Goal: Use online tool/utility: Utilize a website feature to perform a specific function

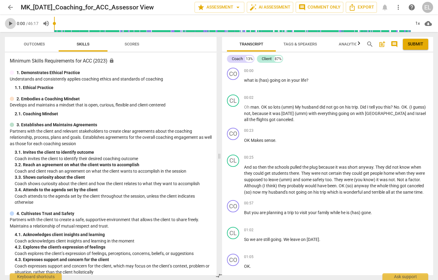
drag, startPoint x: 436, startPoint y: 0, endPoint x: 10, endPoint y: 24, distance: 426.0
click at [10, 24] on span "play_arrow" at bounding box center [10, 23] width 7 height 7
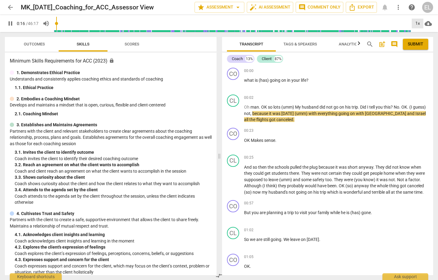
click at [416, 22] on div "1x" at bounding box center [417, 24] width 12 height 10
click at [421, 49] on li "1.25x" at bounding box center [421, 48] width 20 height 12
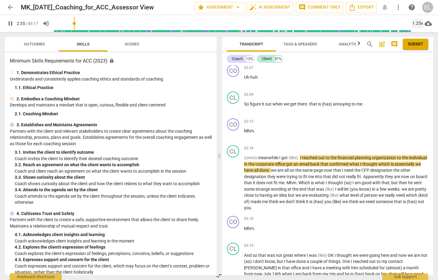
scroll to position [336, 0]
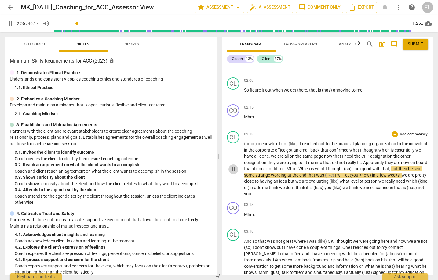
click at [232, 173] on span "pause" at bounding box center [232, 169] width 7 height 7
click at [231, 173] on span "play_arrow" at bounding box center [232, 169] width 7 height 7
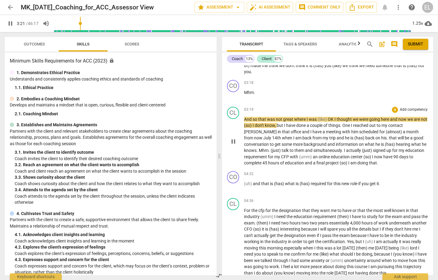
scroll to position [488, 0]
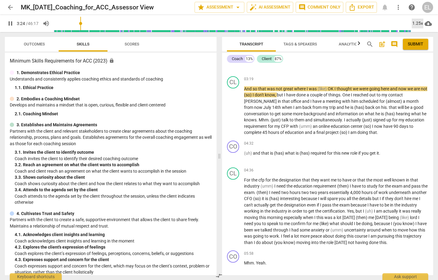
click at [419, 20] on div "1.25x" at bounding box center [417, 24] width 12 height 10
click at [418, 57] on li "1.5x" at bounding box center [421, 59] width 20 height 12
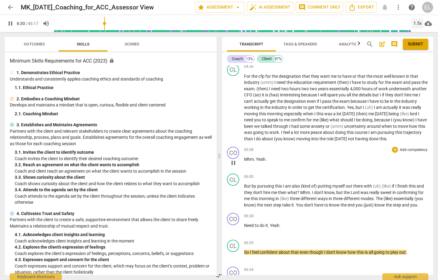
scroll to position [580, 0]
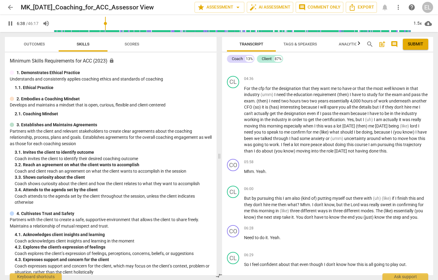
click at [10, 24] on span "pause" at bounding box center [10, 23] width 7 height 7
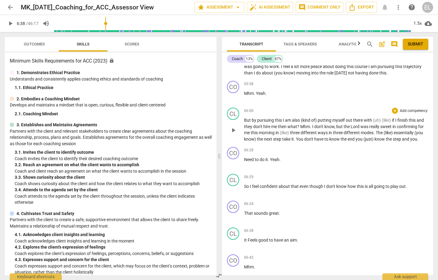
scroll to position [671, 0]
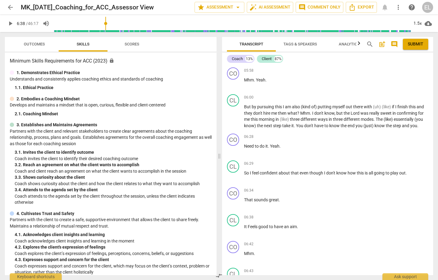
click at [11, 23] on span "play_arrow" at bounding box center [10, 23] width 7 height 7
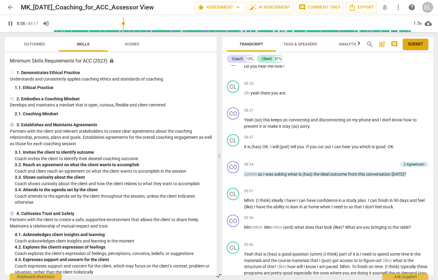
scroll to position [998, 0]
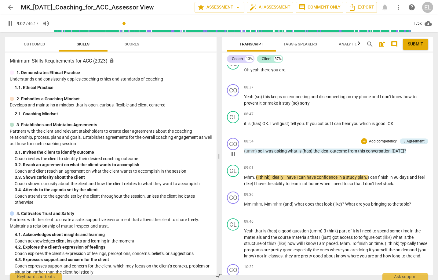
click at [233, 158] on span "pause" at bounding box center [232, 153] width 7 height 7
type input "543"
click at [387, 144] on p "Add competency" at bounding box center [382, 141] width 29 height 5
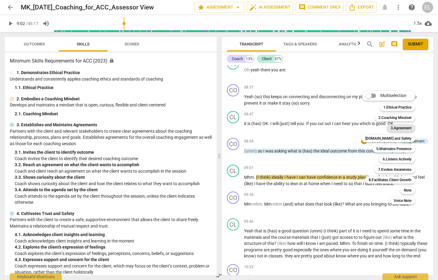
click at [399, 125] on b "3.Agreement" at bounding box center [400, 127] width 21 height 7
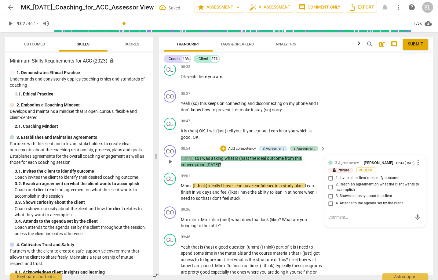
click at [330, 186] on input "2. Reach an agreement on what the client wants to accomplish" at bounding box center [331, 187] width 10 height 7
checkbox input "true"
click at [11, 25] on span "play_arrow" at bounding box center [10, 23] width 7 height 7
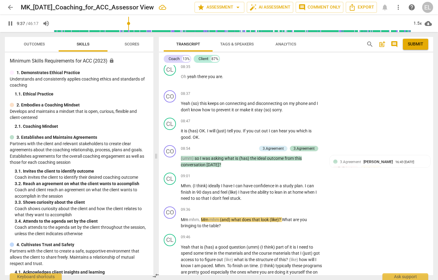
drag, startPoint x: 433, startPoint y: 111, endPoint x: 432, endPoint y: 116, distance: 4.7
click at [432, 116] on div "Transcript Tags & Speakers Analytics search post_add comment Submit Coach 13% C…" at bounding box center [296, 156] width 281 height 248
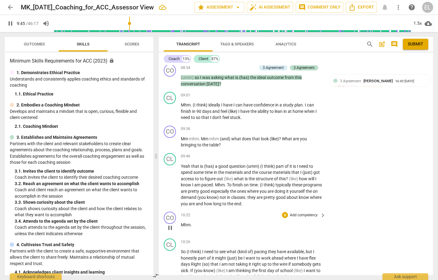
scroll to position [1202, 0]
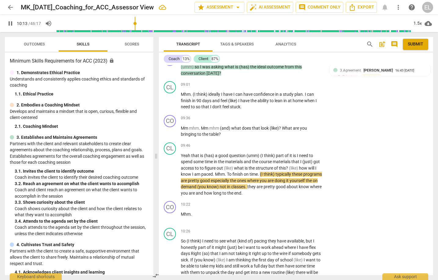
drag, startPoint x: 10, startPoint y: 26, endPoint x: 22, endPoint y: 28, distance: 12.1
click at [10, 26] on span "pause" at bounding box center [10, 23] width 7 height 7
type input "613"
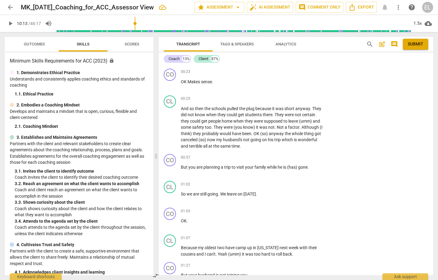
scroll to position [0, 0]
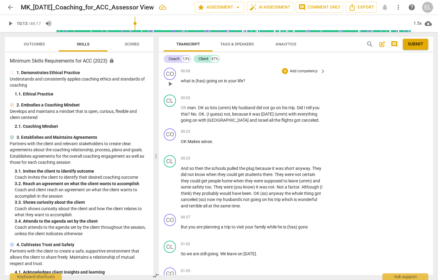
click at [310, 71] on p "Add competency" at bounding box center [303, 71] width 29 height 5
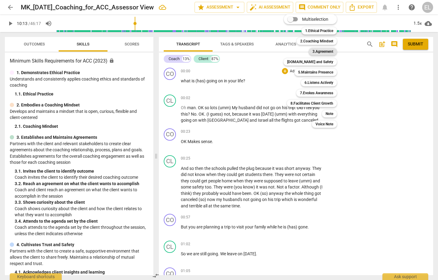
click at [325, 51] on b "3.Agreement" at bounding box center [322, 51] width 21 height 7
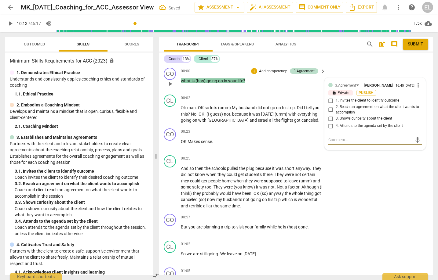
click at [330, 99] on input "1. Invites the client to identify outcome" at bounding box center [331, 100] width 10 height 7
click at [330, 100] on input "1. Invites the client to identify outcome" at bounding box center [331, 100] width 10 height 7
checkbox input "true"
click at [339, 141] on textarea at bounding box center [370, 140] width 84 height 6
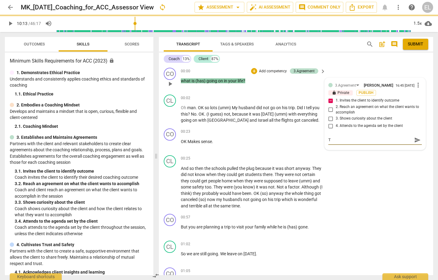
type textarea "T"
type textarea "Th"
type textarea "Thi"
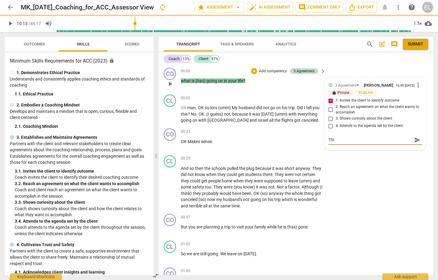
type textarea "This"
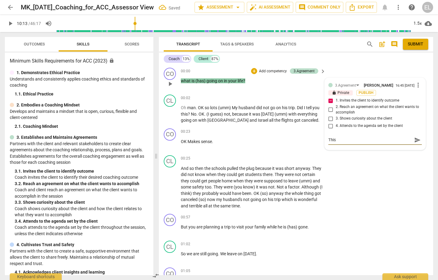
type textarea "This"
type textarea "This i"
type textarea "This is"
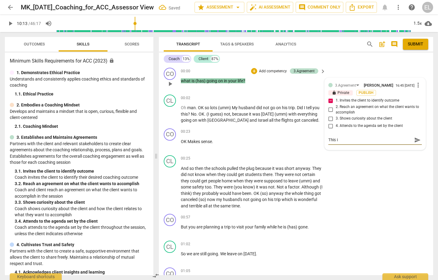
type textarea "This is"
type textarea "This is a"
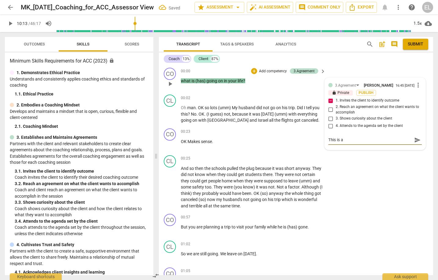
type textarea "This is a"
type textarea "This is"
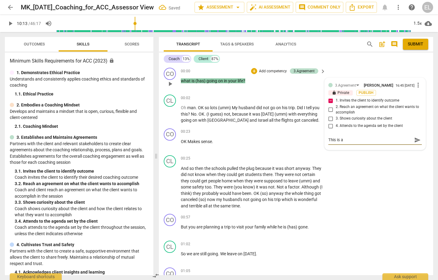
type textarea "This is"
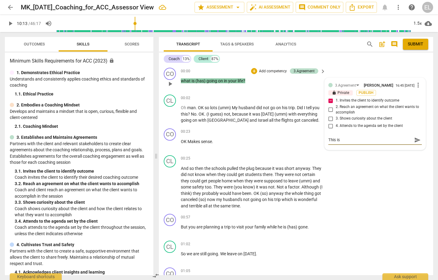
type textarea "This is n"
type textarea "This is no"
type textarea "This is not"
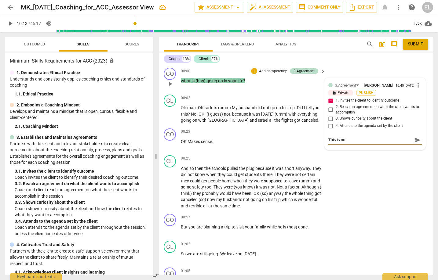
type textarea "This is not"
type textarea "This is not a"
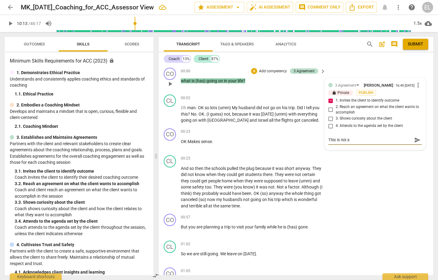
type textarea "This is not a"
type textarea "This is not a g"
type textarea "This is not a"
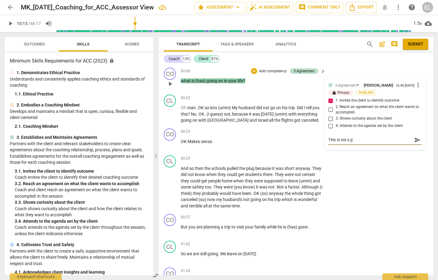
type textarea "This is not a"
type textarea "This is not"
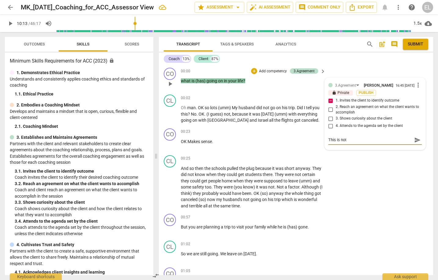
type textarea "This is not n"
type textarea "This is not ne"
type textarea "This is not nec"
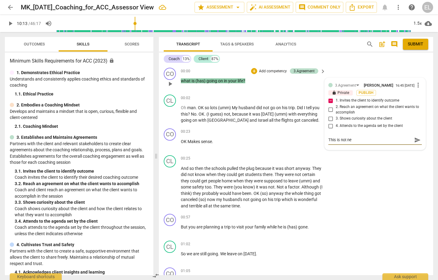
type textarea "This is not nec"
type textarea "This is not nece"
type textarea "This is not neces"
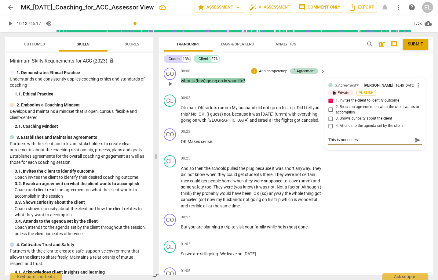
type textarea "This is not necess"
type textarea "This is not necessa"
type textarea "This is not necessar"
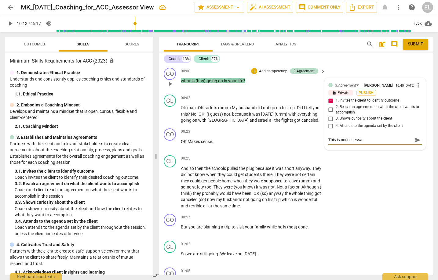
type textarea "This is not necessar"
type textarea "This is not necessari"
type textarea "This is not necessaril"
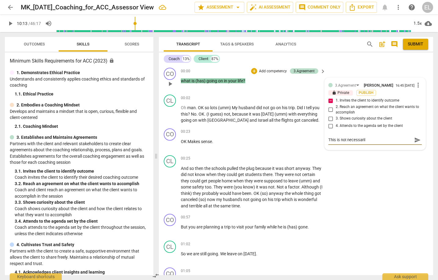
type textarea "This is not necessarily"
type textarea "This is not necessarily a"
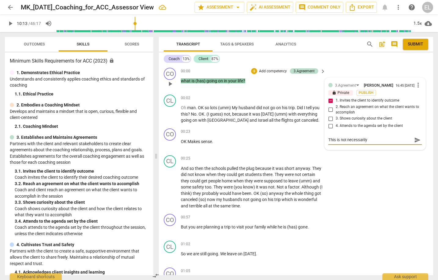
type textarea "This is not necessarily a"
type textarea "This is not necessarily a g"
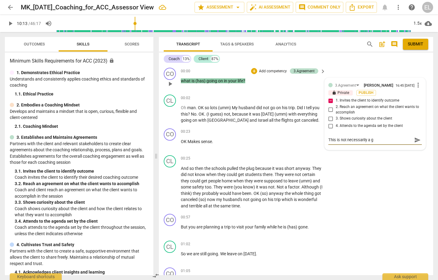
type textarea "This is not necessarily a gr"
type textarea "This is not necessarily a gre"
type textarea "This is not necessarily a grea"
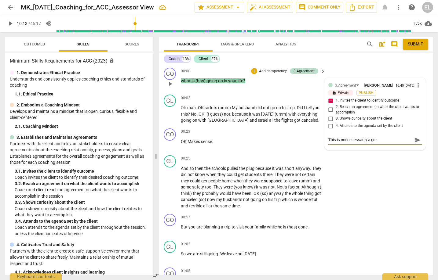
type textarea "This is not necessarily a grea"
type textarea "This is not necessarily a great"
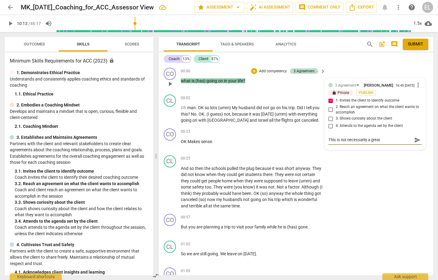
type textarea "This is not necessarily a great f"
type textarea "This is not necessarily a great fi"
type textarea "This is not necessarily a great fir"
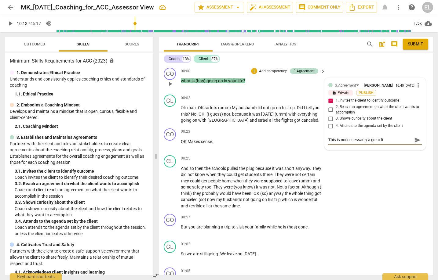
type textarea "This is not necessarily a great fir"
type textarea "This is not necessarily a great firs"
type textarea "This is not necessarily a great first"
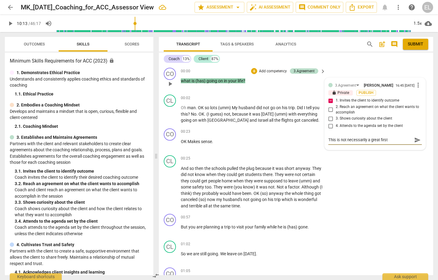
type textarea "This is not necessarily a great first"
type textarea "This is not necessarily a great first q"
type textarea "This is not necessarily a great first qu"
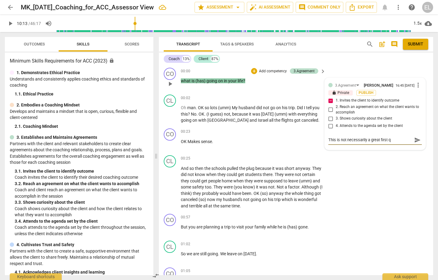
type textarea "This is not necessarily a great first qu"
type textarea "This is not necessarily a great first que"
type textarea "This is not necessarily a great first ques"
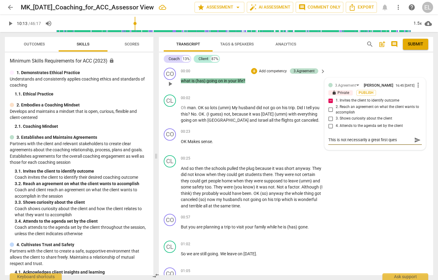
type textarea "This is not necessarily a great first quest"
type textarea "This is not necessarily a great first questi"
type textarea "This is not necessarily a great first questio"
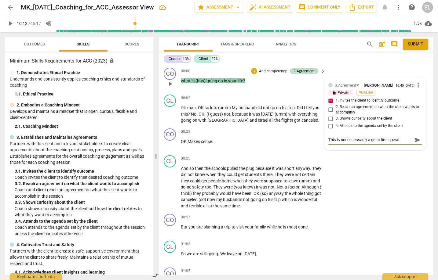
type textarea "This is not necessarily a great first questio"
type textarea "This is not necessarily a great first question"
type textarea "This is not necessarily a great first question."
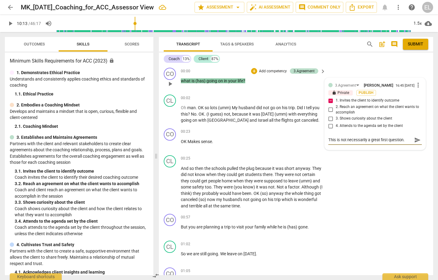
type textarea "This is not necessarily a great first question."
type textarea "This is not necessarily a great first question. I"
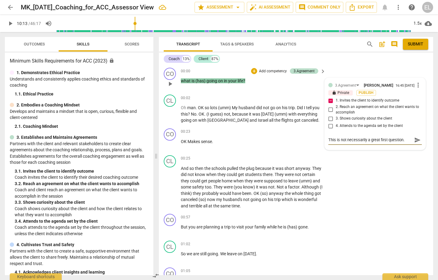
type textarea "This is not necessarily a great first question. I"
type textarea "This is not necessarily a great first question. It"
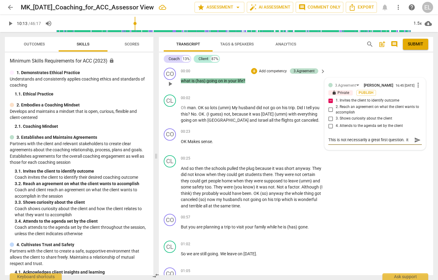
type textarea "This is not necessarily a great first question. It w"
type textarea "This is not necessarily a great first question. It"
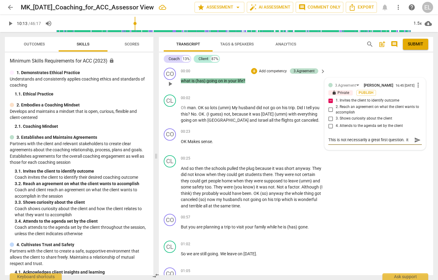
type textarea "This is not necessarily a great first question. It a"
type textarea "This is not necessarily a great first question. It as"
type textarea "This is not necessarily a great first question. It ask"
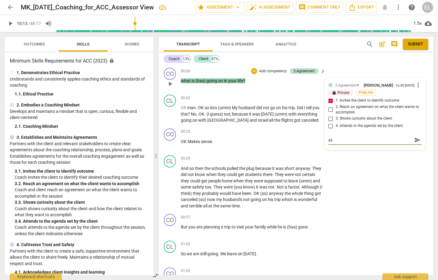
type textarea "This is not necessarily a great first question. It ask"
type textarea "This is not necessarily a great first question. It asks"
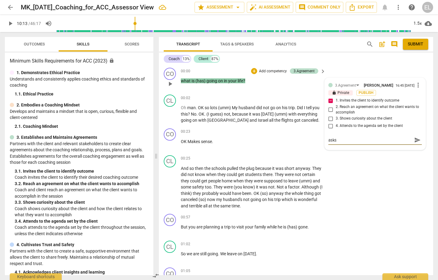
type textarea "This is not necessarily a great first question. It asks a"
type textarea "This is not necessarily a great first question. It asks ab"
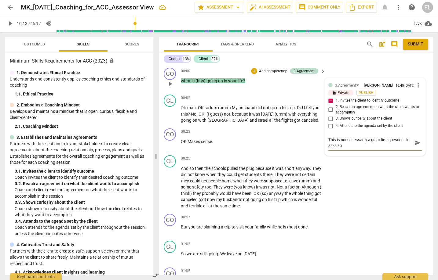
type textarea "This is not necessarily a great first question. It asks abo"
type textarea "This is not necessarily a great first question. It asks abou"
type textarea "This is not necessarily a great first question. It asks about"
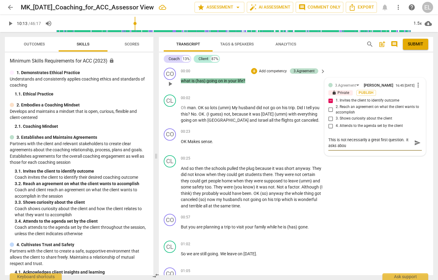
type textarea "This is not necessarily a great first question. It asks about"
type textarea "This is not necessarily a great first question. It asks about t"
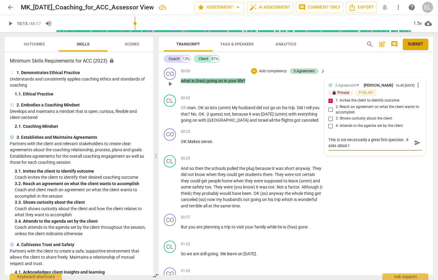
type textarea "This is not necessarily a great first question. It asks about th"
type textarea "This is not necessarily a great first question. It asks about the"
type textarea "This is not necessarily a great first question. It asks about the p"
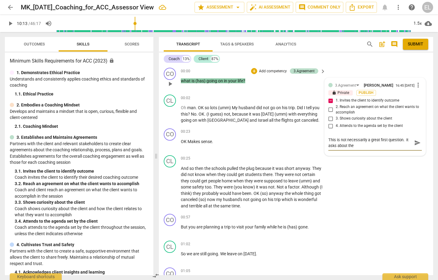
type textarea "This is not necessarily a great first question. It asks about the p"
type textarea "This is not necessarily a great first question. It asks about the pa"
type textarea "This is not necessarily a great first question. It asks about the pas"
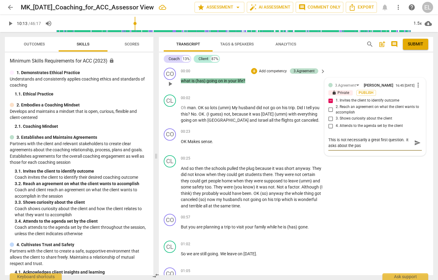
type textarea "This is not necessarily a great first question. It asks about the past"
type textarea "This is not necessarily a great first question. It asks about the past a"
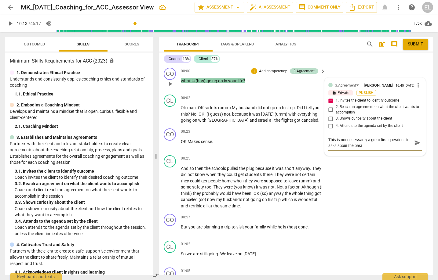
type textarea "This is not necessarily a great first question. It asks about the past a"
type textarea "This is not necessarily a great first question. It asks about the past an"
type textarea "This is not necessarily a great first question. It asks about the past and"
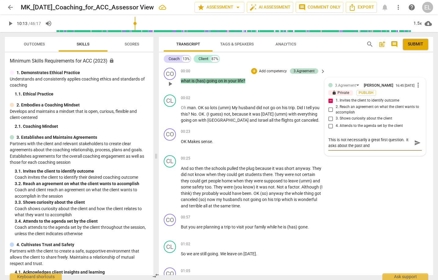
type textarea "This is not necessarily a great first question. It asks about the past and"
type textarea "This is not necessarily a great first question. It asks about the past and 8"
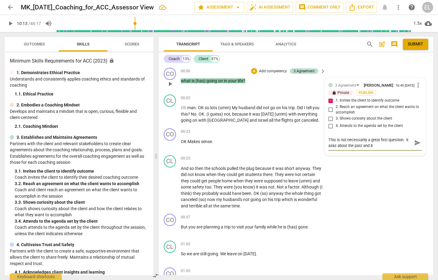
type textarea "This is not necessarily a great first question. It asks about the past and 8"
type textarea "This is not necessarily a great first question. It asks about the past and 8 m"
type textarea "This is not necessarily a great first question. It asks about the past and 8 mi"
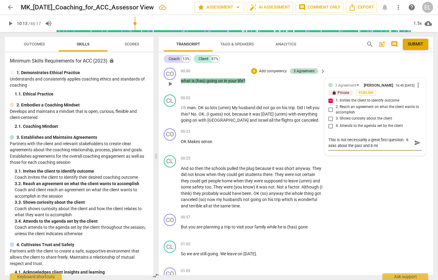
type textarea "This is not necessarily a great first question. It asks about the past and 8 min"
type textarea "This is not necessarily a great first question. It asks about the past and 8 mi…"
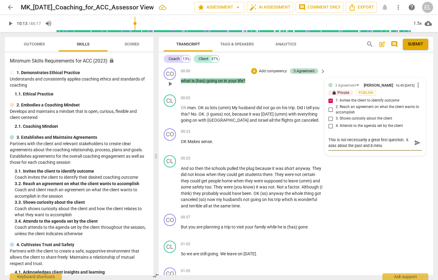
type textarea "This is not necessarily a great first question. It asks about the past and 8 mi…"
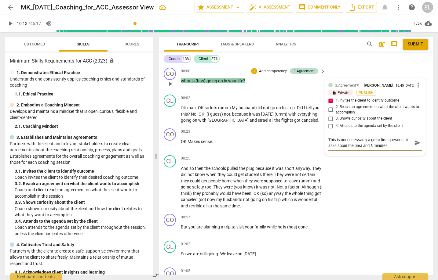
type textarea "This is not necessarily a great first question. It asks about the past and 8 mi…"
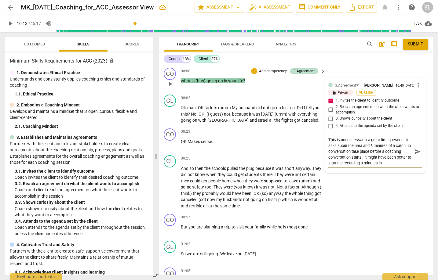
click at [363, 145] on textarea "This is not necessarily a great first question. It asks about the past and 8 mi…" at bounding box center [370, 151] width 84 height 29
click at [11, 23] on span "play_arrow" at bounding box center [10, 23] width 7 height 7
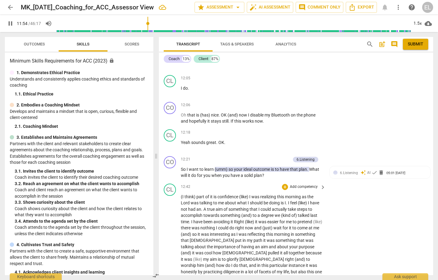
scroll to position [1552, 0]
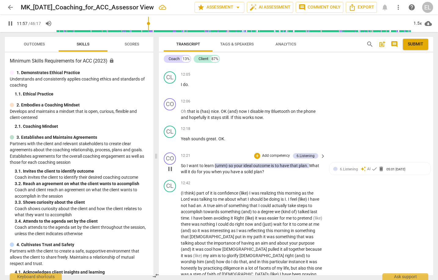
click at [169, 173] on span "pause" at bounding box center [169, 168] width 7 height 7
click at [169, 173] on span "play_arrow" at bounding box center [169, 168] width 7 height 7
click at [270, 159] on p "Add competency" at bounding box center [275, 155] width 29 height 5
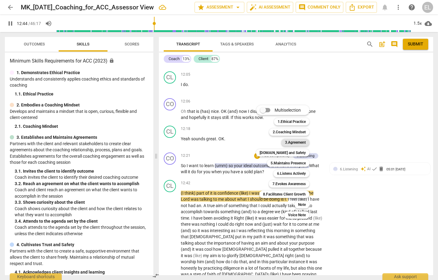
click at [291, 141] on b "3.Agreement" at bounding box center [295, 142] width 21 height 7
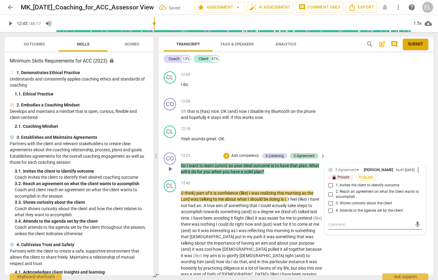
click at [330, 207] on input "3. Shows curiosity about the client" at bounding box center [331, 203] width 10 height 7
click at [335, 228] on textarea at bounding box center [370, 225] width 84 height 6
click at [10, 23] on span "play_arrow" at bounding box center [10, 23] width 7 height 7
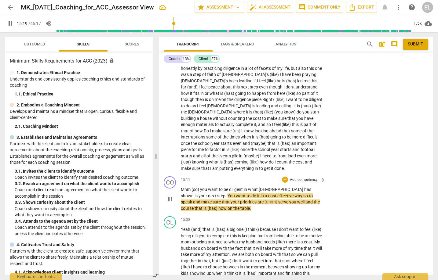
scroll to position [1766, 0]
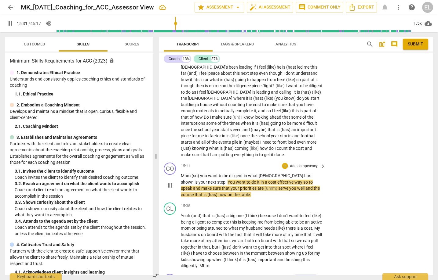
click at [301, 165] on p "Add competency" at bounding box center [303, 166] width 29 height 5
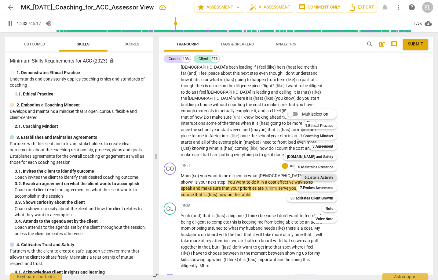
click at [318, 179] on b "6.Listens Actively" at bounding box center [318, 177] width 29 height 7
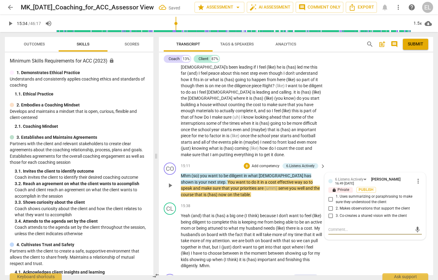
click at [330, 198] on input "1. Uses summarizing or paraphrasing to make sure they understood the client" at bounding box center [331, 199] width 10 height 7
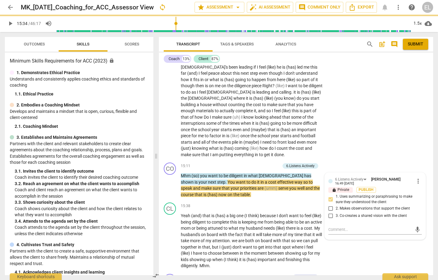
click at [11, 23] on span "play_arrow" at bounding box center [10, 23] width 7 height 7
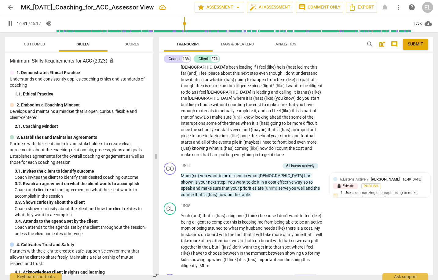
scroll to position [2039, 0]
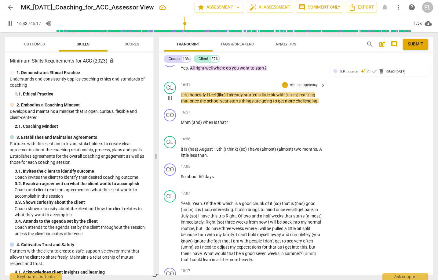
click at [169, 100] on span "pause" at bounding box center [169, 98] width 7 height 7
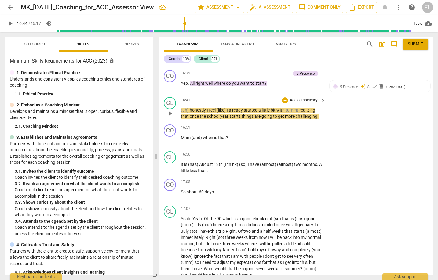
scroll to position [2009, 0]
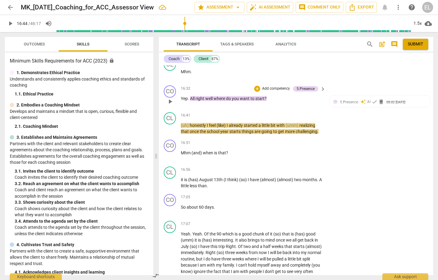
click at [279, 88] on p "Add competency" at bounding box center [275, 88] width 29 height 5
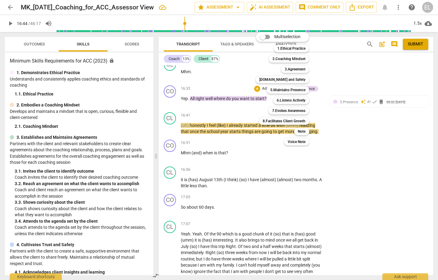
drag, startPoint x: 153, startPoint y: 90, endPoint x: 152, endPoint y: 119, distance: 29.0
click at [152, 120] on div at bounding box center [219, 140] width 438 height 280
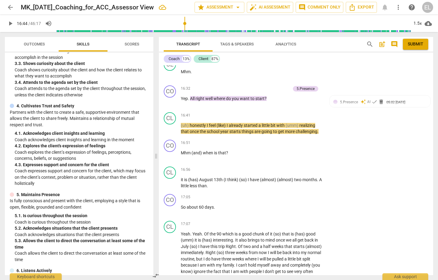
scroll to position [158, 0]
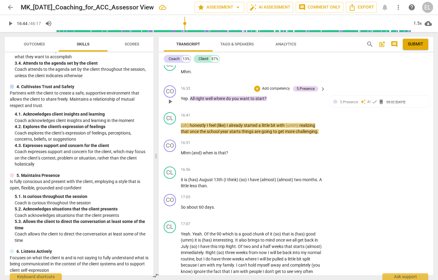
click at [271, 88] on p "Add competency" at bounding box center [275, 88] width 29 height 5
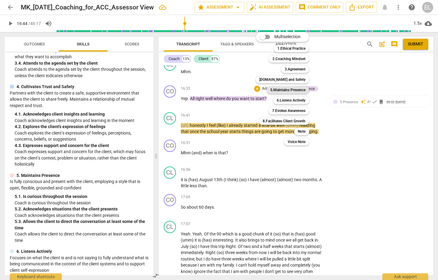
click at [274, 88] on b "5.Maintains Presence" at bounding box center [287, 89] width 35 height 7
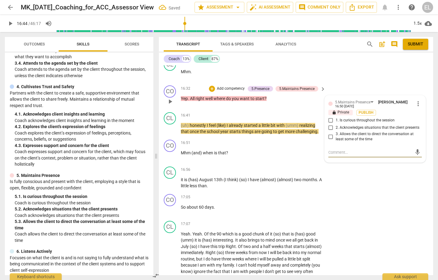
click at [335, 141] on span "3. Allows the client to direct the conversation at least some of the time" at bounding box center [377, 137] width 84 height 11
click at [335, 140] on input "3. Allows the client to direct the conversation at least some of the time" at bounding box center [331, 136] width 10 height 7
click at [13, 22] on span "play_arrow" at bounding box center [10, 23] width 7 height 7
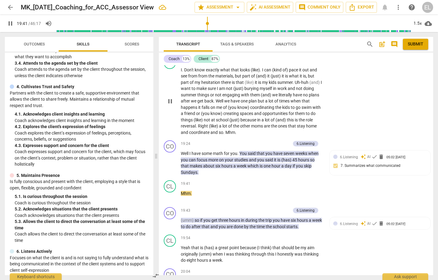
scroll to position [2284, 0]
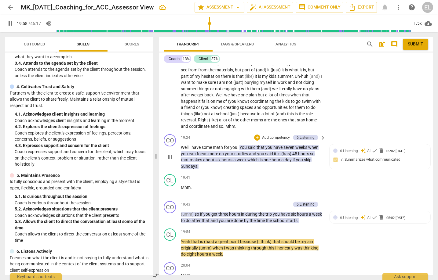
click at [271, 136] on p "Add competency" at bounding box center [275, 137] width 29 height 5
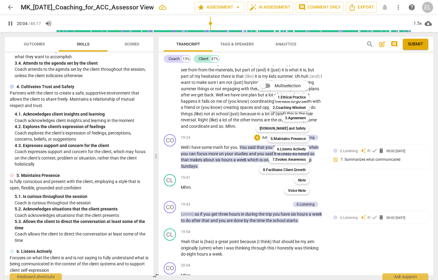
drag, startPoint x: 151, startPoint y: 147, endPoint x: 148, endPoint y: 180, distance: 33.1
click at [148, 180] on div at bounding box center [219, 140] width 438 height 280
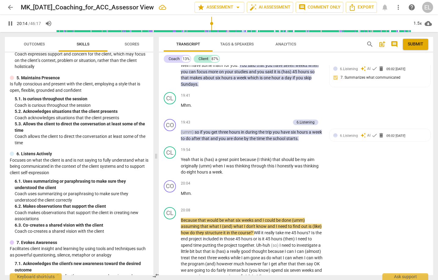
scroll to position [2365, 0]
click at [281, 122] on p "Add competency" at bounding box center [275, 122] width 29 height 5
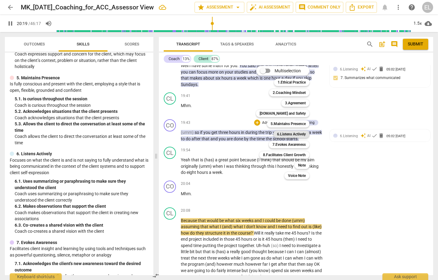
click at [283, 137] on b "6.Listens Actively" at bounding box center [291, 134] width 29 height 7
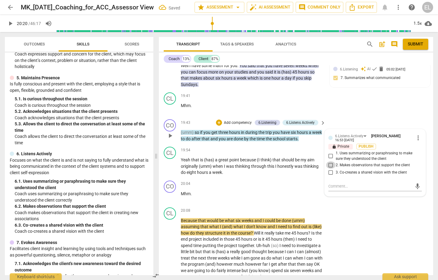
click at [332, 167] on input "2. Makes observations that support the client" at bounding box center [331, 164] width 10 height 7
click at [9, 23] on span "play_arrow" at bounding box center [10, 23] width 7 height 7
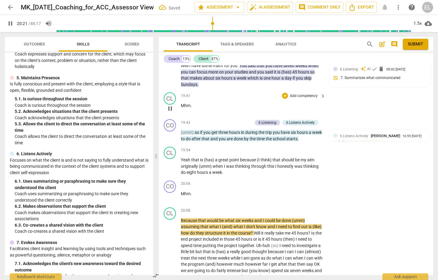
scroll to position [2274, 0]
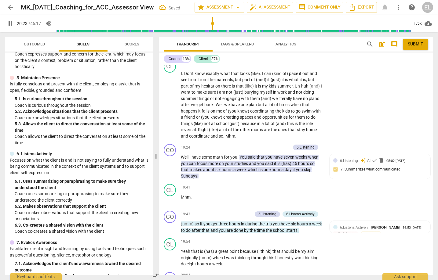
drag, startPoint x: 10, startPoint y: 24, endPoint x: 26, endPoint y: 28, distance: 16.0
click at [10, 24] on span "pause" at bounding box center [10, 23] width 7 height 7
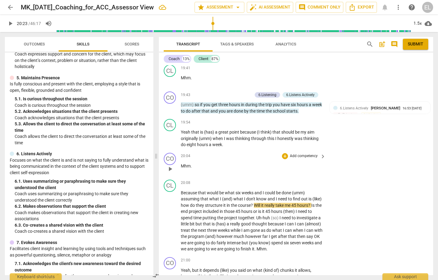
scroll to position [2457, 0]
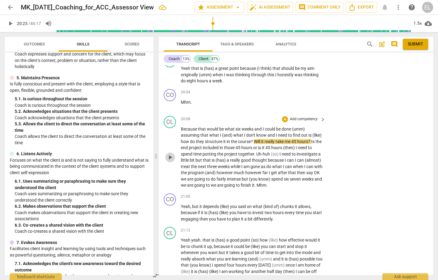
click at [167, 159] on span "play_arrow" at bounding box center [169, 157] width 7 height 7
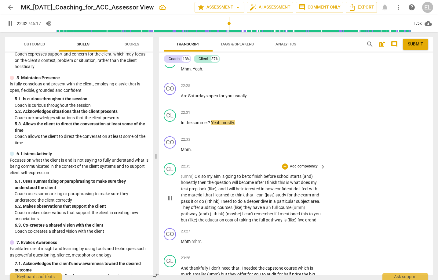
scroll to position [2740, 0]
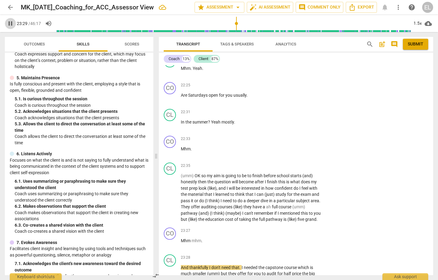
click at [8, 24] on span "pause" at bounding box center [10, 23] width 7 height 7
click at [9, 23] on span "play_arrow" at bounding box center [10, 23] width 7 height 7
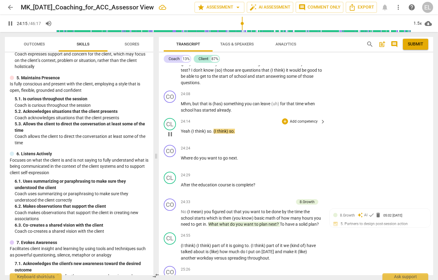
scroll to position [2984, 0]
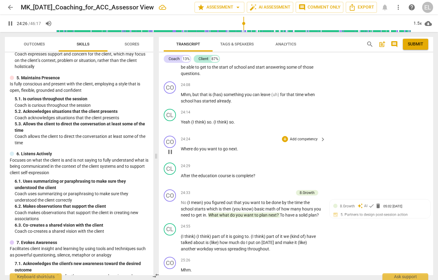
click at [170, 151] on span "pause" at bounding box center [169, 151] width 7 height 7
click at [297, 139] on p "Add competency" at bounding box center [303, 139] width 29 height 5
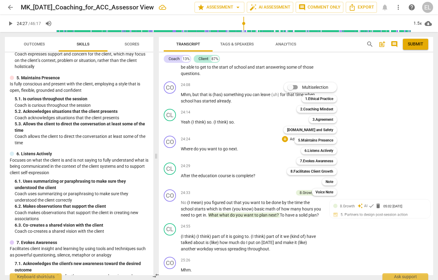
drag, startPoint x: 151, startPoint y: 159, endPoint x: 153, endPoint y: 138, distance: 21.1
click at [153, 138] on div at bounding box center [219, 140] width 438 height 280
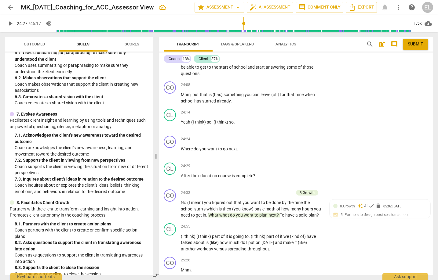
scroll to position [391, 0]
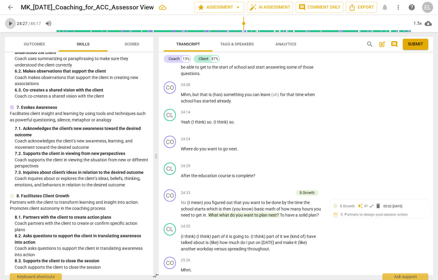
click at [11, 24] on span "play_arrow" at bounding box center [10, 23] width 7 height 7
click at [298, 140] on p "Add competency" at bounding box center [303, 139] width 29 height 5
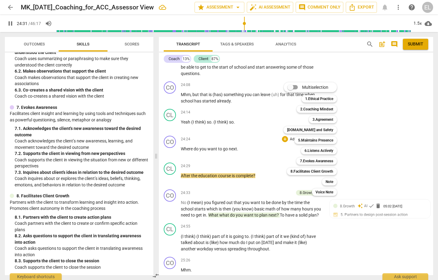
click at [321, 115] on div "3.Agreement 3" at bounding box center [326, 119] width 40 height 10
click at [321, 120] on b "3.Agreement" at bounding box center [322, 119] width 21 height 7
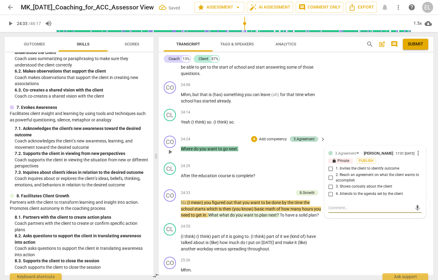
click at [344, 193] on span "4. Attends to the agenda set by the client" at bounding box center [368, 193] width 67 height 5
click at [335, 193] on input "4. Attends to the agenda set by the client" at bounding box center [331, 193] width 10 height 7
click at [11, 23] on span "play_arrow" at bounding box center [10, 23] width 7 height 7
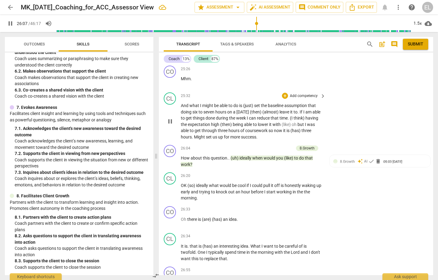
scroll to position [3198, 0]
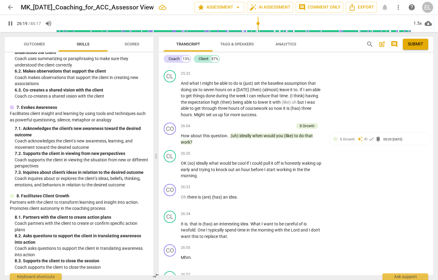
click at [11, 23] on span "pause" at bounding box center [10, 23] width 7 height 7
click at [11, 23] on span "play_arrow" at bounding box center [10, 23] width 7 height 7
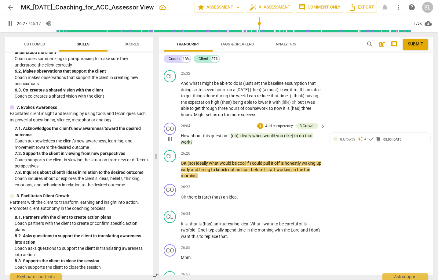
click at [276, 126] on p "Add competency" at bounding box center [278, 126] width 29 height 5
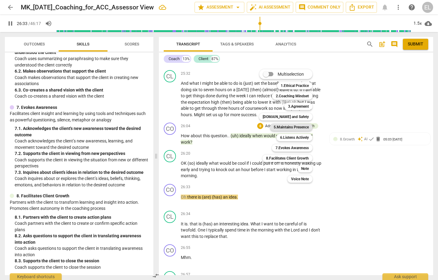
click at [298, 128] on b "5.Maintains Presence" at bounding box center [290, 127] width 35 height 7
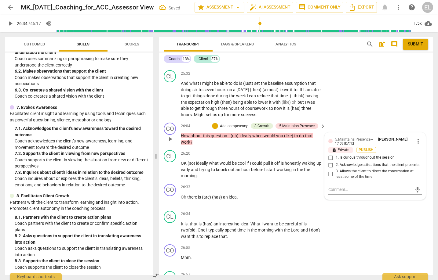
click at [337, 159] on span "1. Is curious throughout the session" at bounding box center [364, 157] width 59 height 5
click at [335, 159] on input "1. Is curious throughout the session" at bounding box center [331, 157] width 10 height 7
click at [12, 24] on span "play_arrow" at bounding box center [10, 23] width 7 height 7
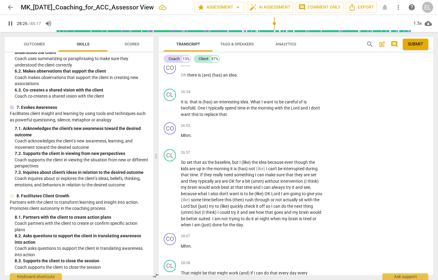
scroll to position [3537, 0]
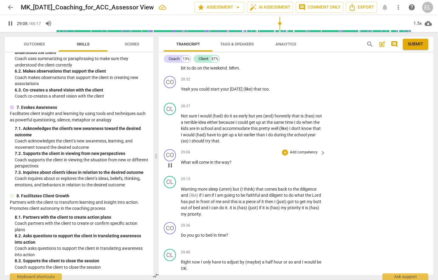
click at [295, 154] on p "Add competency" at bounding box center [303, 152] width 29 height 5
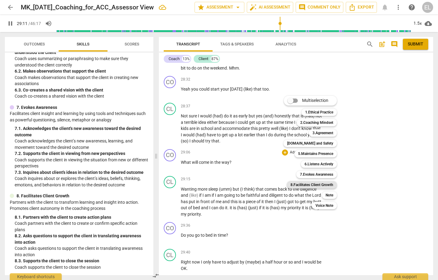
click at [322, 186] on b "8.Facilitates Client Growth" at bounding box center [311, 184] width 43 height 7
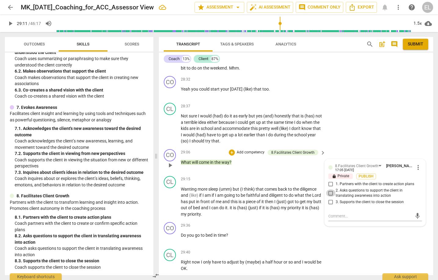
click at [330, 195] on input "2. Asks questions to support the client in translating awareness into action" at bounding box center [331, 192] width 10 height 7
click at [7, 22] on span "play_arrow" at bounding box center [10, 23] width 7 height 7
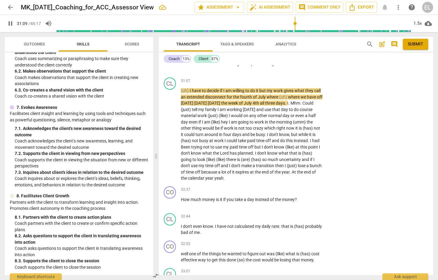
scroll to position [3894, 0]
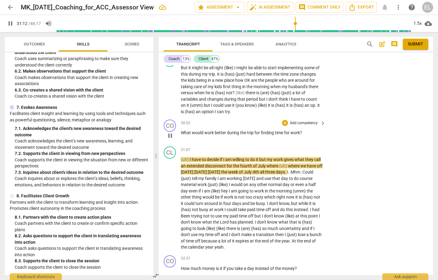
click at [294, 123] on p "Add competency" at bounding box center [303, 123] width 29 height 5
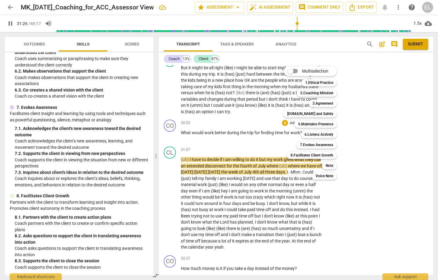
drag, startPoint x: 151, startPoint y: 202, endPoint x: 156, endPoint y: 187, distance: 15.8
click at [156, 187] on div at bounding box center [219, 140] width 438 height 280
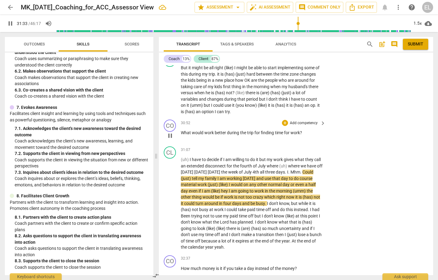
click at [305, 124] on p "Add competency" at bounding box center [303, 123] width 29 height 5
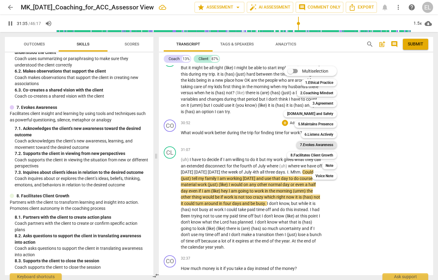
click at [321, 143] on b "7.Evokes Awareness" at bounding box center [316, 144] width 33 height 7
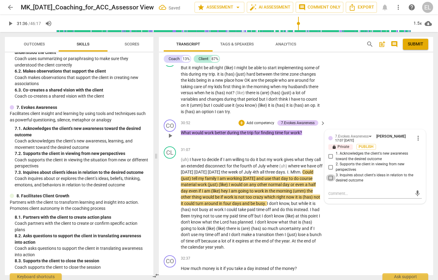
click at [332, 178] on input "3. Inquires about client's ideas in relation to the desired outcome" at bounding box center [331, 177] width 10 height 7
click at [8, 24] on span "play_arrow" at bounding box center [10, 23] width 7 height 7
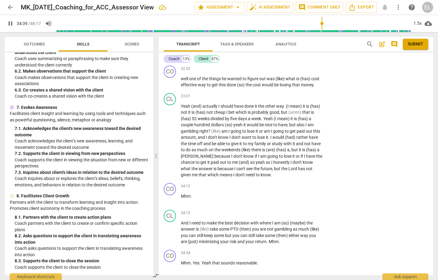
scroll to position [4360, 0]
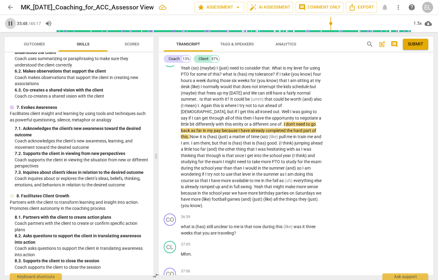
click at [12, 23] on span "pause" at bounding box center [10, 23] width 7 height 7
click at [9, 25] on span "play_arrow" at bounding box center [10, 23] width 7 height 7
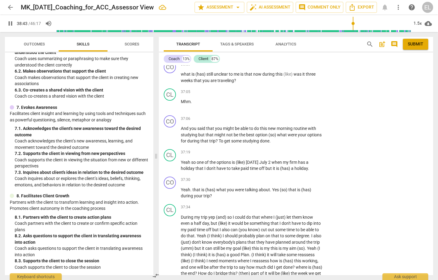
scroll to position [4724, 0]
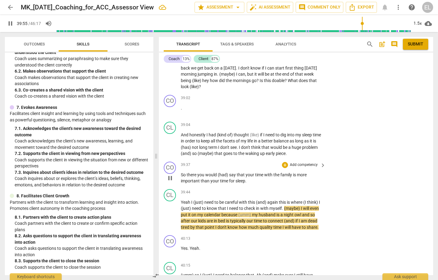
click at [299, 165] on p "Add competency" at bounding box center [303, 164] width 29 height 5
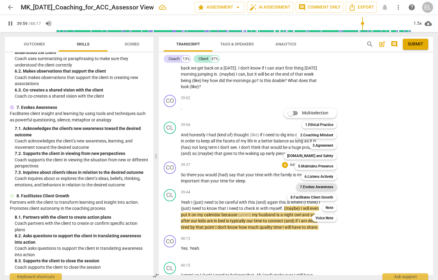
click at [312, 189] on b "7.Evokes Awareness" at bounding box center [316, 186] width 33 height 7
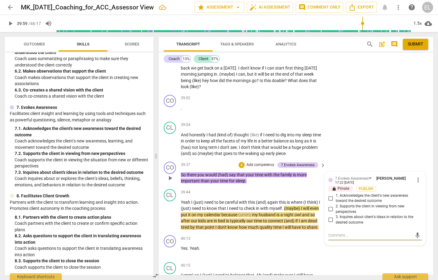
click at [330, 221] on input "3. Inquires about client's ideas in relation to the desired outcome" at bounding box center [331, 219] width 10 height 7
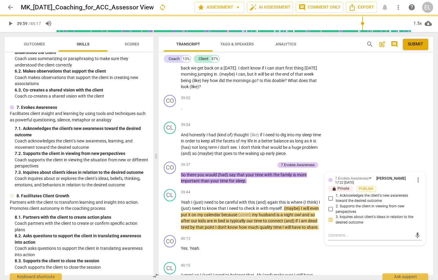
click at [11, 23] on span "play_arrow" at bounding box center [10, 23] width 7 height 7
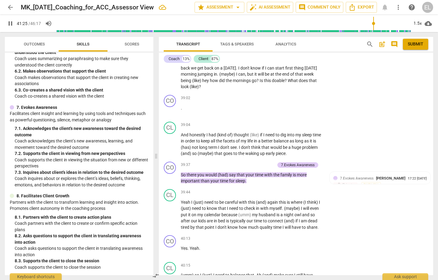
scroll to position [4965, 0]
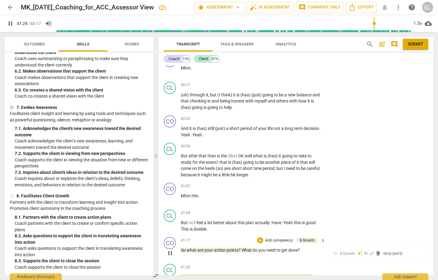
click at [276, 241] on p "Add competency" at bounding box center [278, 240] width 29 height 5
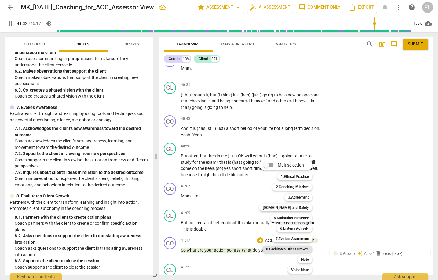
click at [291, 248] on b "8.Facilitates Client Growth" at bounding box center [287, 249] width 43 height 7
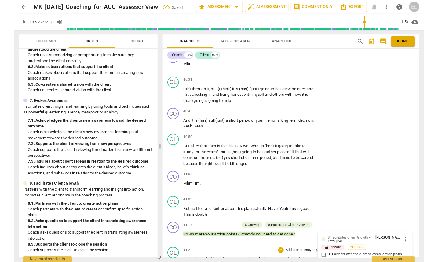
scroll to position [5099, 0]
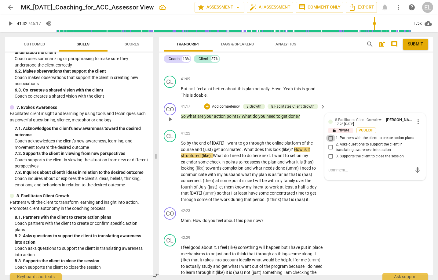
click at [327, 139] on input "1. Partners with the client to create action plans" at bounding box center [331, 138] width 10 height 7
click at [10, 24] on span "play_arrow" at bounding box center [10, 23] width 7 height 7
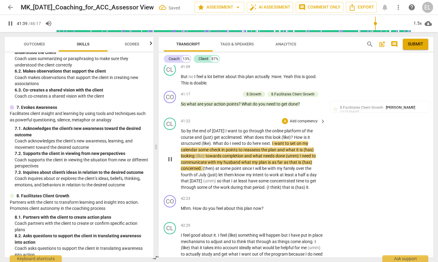
scroll to position [5130, 0]
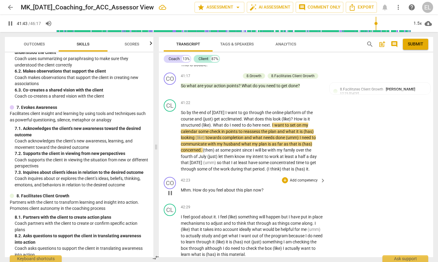
click at [298, 180] on p "Add competency" at bounding box center [303, 180] width 29 height 5
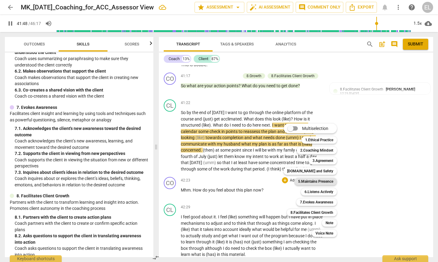
click at [328, 179] on b "5.Maintains Presence" at bounding box center [315, 181] width 35 height 7
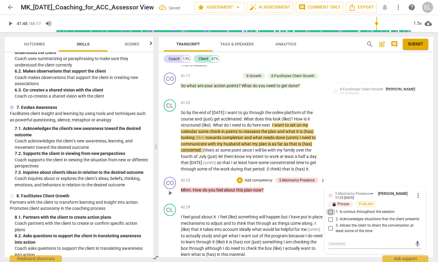
click at [331, 211] on input "1. Is curious throughout the session" at bounding box center [331, 211] width 10 height 7
click at [337, 247] on textarea at bounding box center [370, 244] width 84 height 6
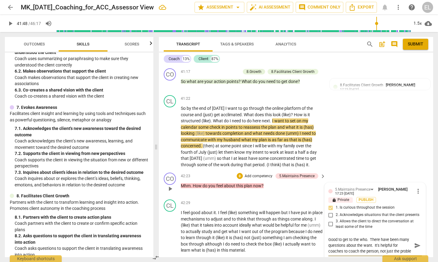
scroll to position [5135, 0]
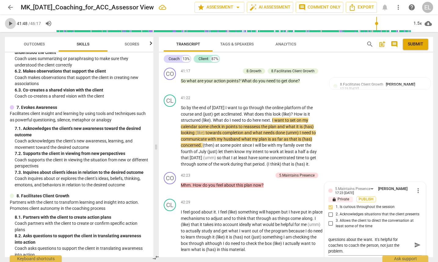
click at [9, 21] on span "play_arrow" at bounding box center [10, 23] width 7 height 7
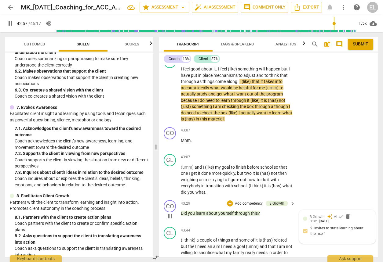
scroll to position [5959, 0]
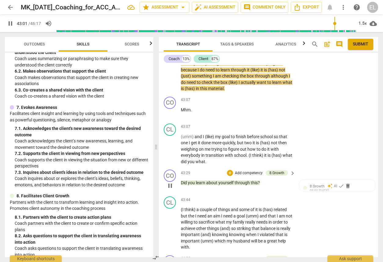
click at [243, 172] on p "Add competency" at bounding box center [248, 173] width 29 height 5
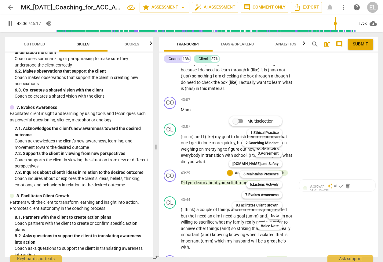
drag, startPoint x: 152, startPoint y: 186, endPoint x: 156, endPoint y: 142, distance: 44.1
click at [156, 142] on div at bounding box center [191, 131] width 383 height 262
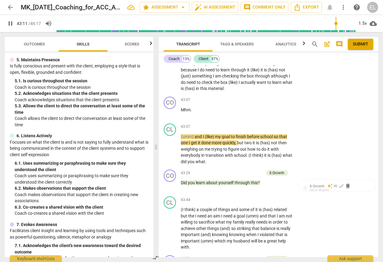
scroll to position [409, 0]
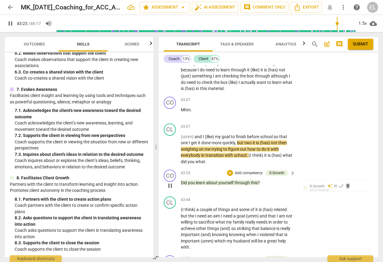
click at [241, 171] on p "Add competency" at bounding box center [248, 173] width 29 height 5
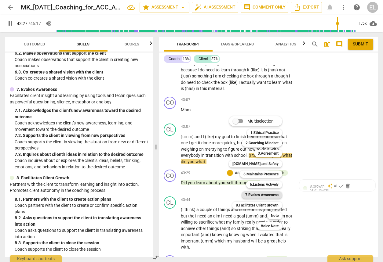
click at [269, 196] on b "7.Evokes Awareness" at bounding box center [261, 194] width 33 height 7
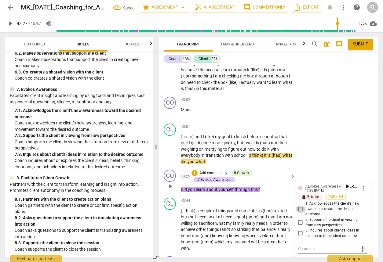
click at [298, 210] on input "1. Acknowledges the client's new awareness toward the desired outcome" at bounding box center [300, 209] width 10 height 7
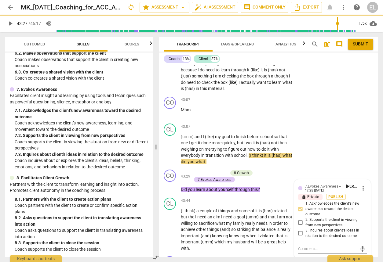
click at [11, 24] on span "play_arrow" at bounding box center [10, 23] width 7 height 7
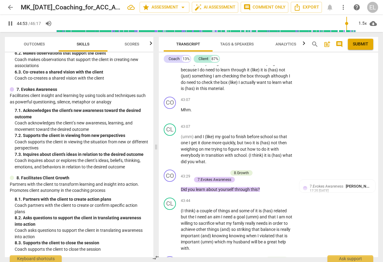
scroll to position [6160, 0]
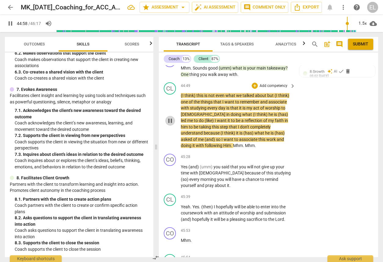
click at [171, 119] on span "pause" at bounding box center [169, 120] width 7 height 7
click at [10, 25] on span "play_arrow" at bounding box center [10, 23] width 7 height 7
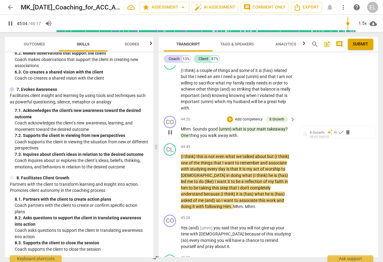
click at [251, 118] on p "Add competency" at bounding box center [248, 119] width 29 height 5
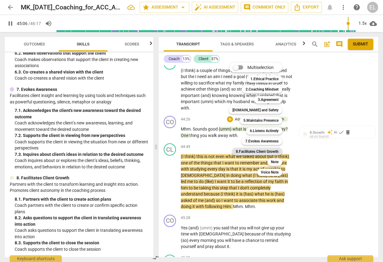
click at [272, 155] on b "8.Facilitates Client Growth" at bounding box center [257, 151] width 43 height 7
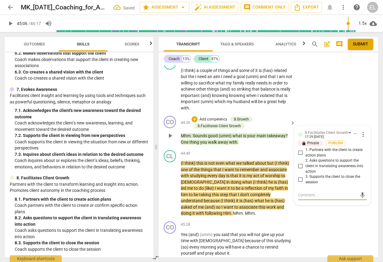
click at [320, 163] on span "2. Asks questions to support the client in translating awareness into action" at bounding box center [334, 166] width 59 height 16
click at [305, 163] on input "2. Asks questions to support the client in translating awareness into action" at bounding box center [300, 166] width 10 height 7
click at [9, 22] on span "play_arrow" at bounding box center [10, 23] width 7 height 7
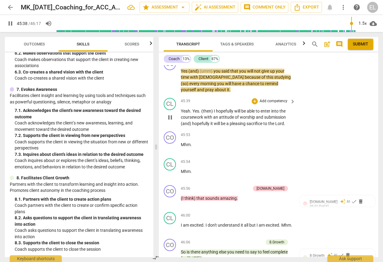
scroll to position [6282, 0]
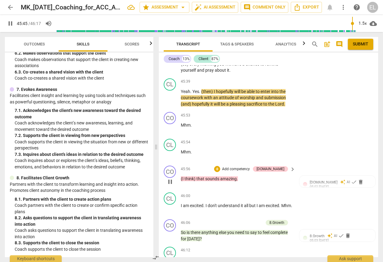
click at [249, 168] on p "Add competency" at bounding box center [235, 169] width 29 height 5
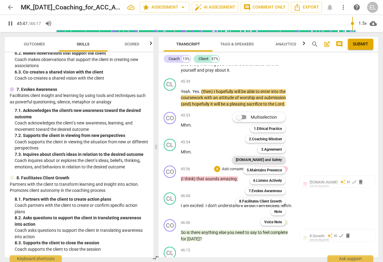
click at [278, 157] on b "[DOMAIN_NAME] and Safety" at bounding box center [259, 159] width 46 height 7
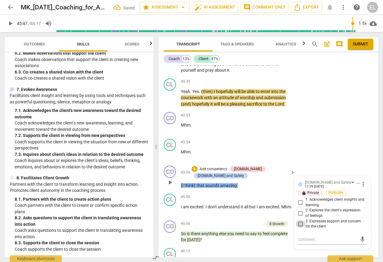
click at [299, 225] on input "3. Expresses support and concern for the client" at bounding box center [300, 223] width 10 height 7
click at [10, 23] on span "play_arrow" at bounding box center [10, 23] width 7 height 7
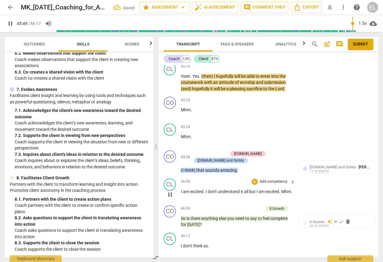
scroll to position [6343, 0]
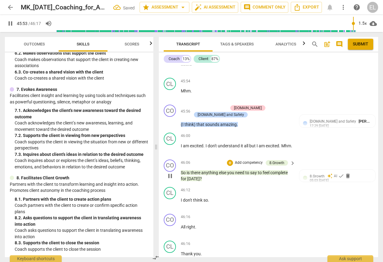
click at [248, 164] on p "Add competency" at bounding box center [248, 162] width 29 height 5
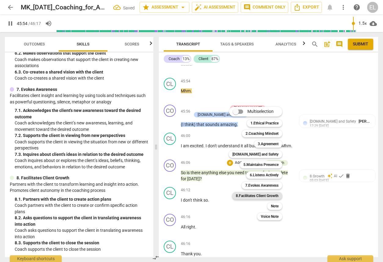
click at [274, 196] on b "8.Facilitates Client Growth" at bounding box center [257, 195] width 43 height 7
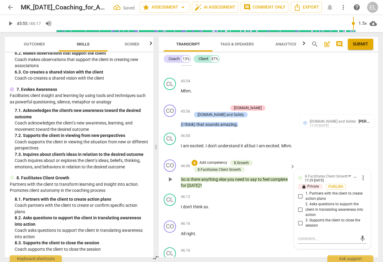
click at [316, 225] on span "3. Supports the client to close the session" at bounding box center [334, 223] width 59 height 11
click at [305, 225] on input "3. Supports the client to close the session" at bounding box center [300, 222] width 10 height 7
click at [12, 24] on span "play_arrow" at bounding box center [10, 23] width 7 height 7
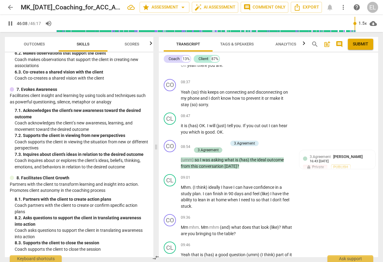
scroll to position [1042, 0]
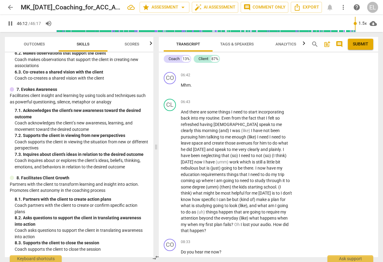
click at [329, 44] on span "post_add" at bounding box center [326, 44] width 7 height 7
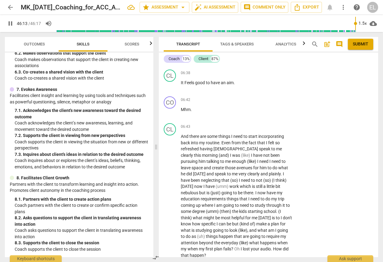
scroll to position [13, 0]
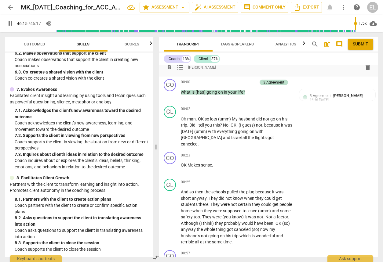
click at [234, 69] on div "format_bold format_list_bulleted [PERSON_NAME]" at bounding box center [268, 67] width 209 height 11
click at [213, 72] on div "format_bold format_list_bulleted [PERSON_NAME]" at bounding box center [268, 67] width 209 height 11
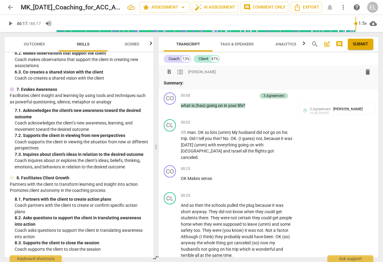
click at [193, 84] on p "Summary:" at bounding box center [268, 83] width 209 height 6
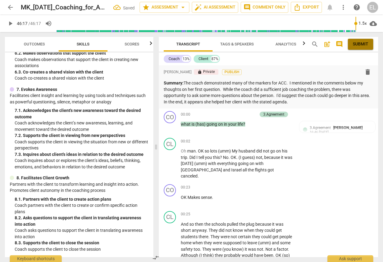
click at [361, 45] on span "Submit" at bounding box center [360, 44] width 16 height 6
